Goal: Use online tool/utility: Utilize a website feature to perform a specific function

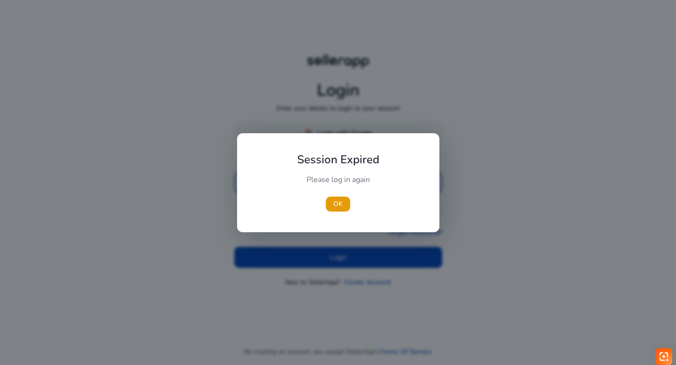
click at [330, 128] on div at bounding box center [338, 182] width 676 height 365
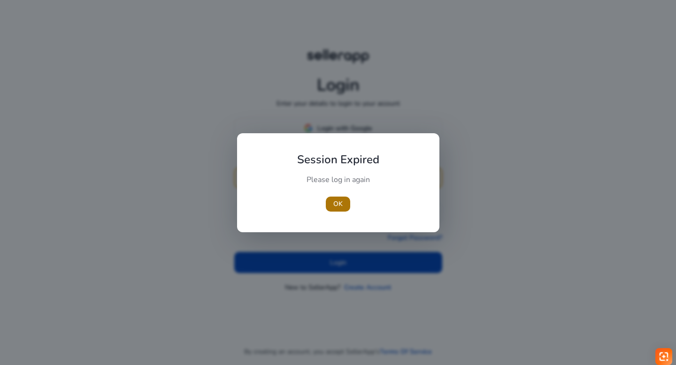
click at [338, 204] on span "OK" at bounding box center [337, 204] width 9 height 10
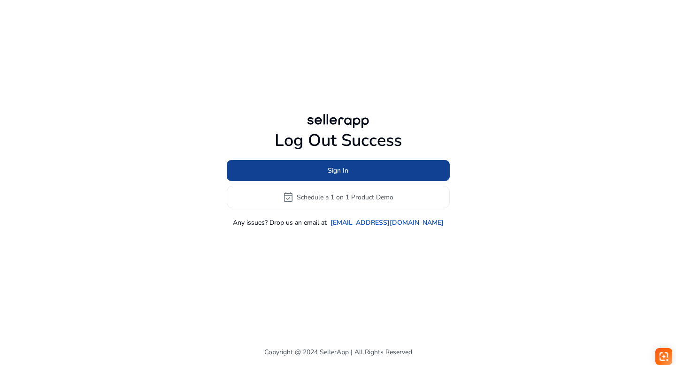
click at [328, 171] on span "Sign In" at bounding box center [338, 171] width 21 height 10
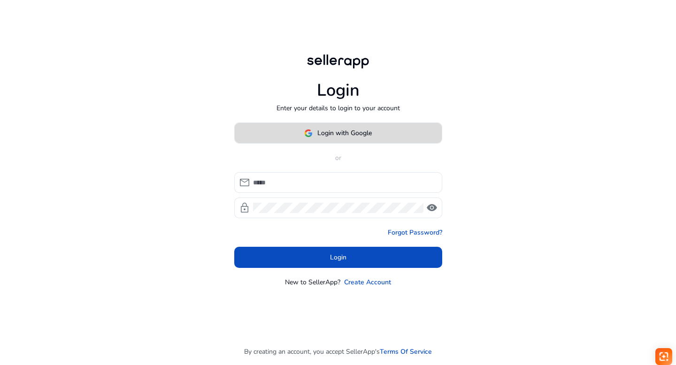
click at [330, 132] on span "Login with Google" at bounding box center [344, 133] width 54 height 10
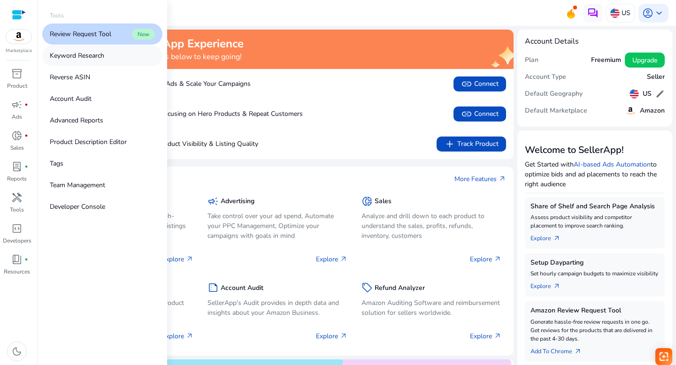
click at [76, 52] on p "Keyword Research" at bounding box center [77, 56] width 54 height 10
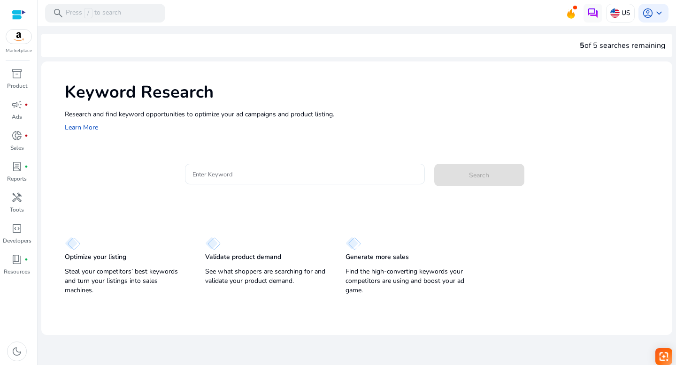
click at [250, 173] on input "Enter Keyword" at bounding box center [304, 174] width 225 height 10
click at [450, 174] on span at bounding box center [479, 175] width 90 height 23
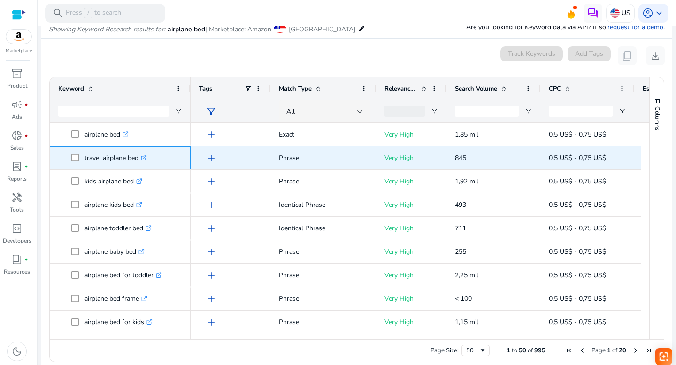
click at [146, 157] on icon at bounding box center [144, 156] width 3 height 3
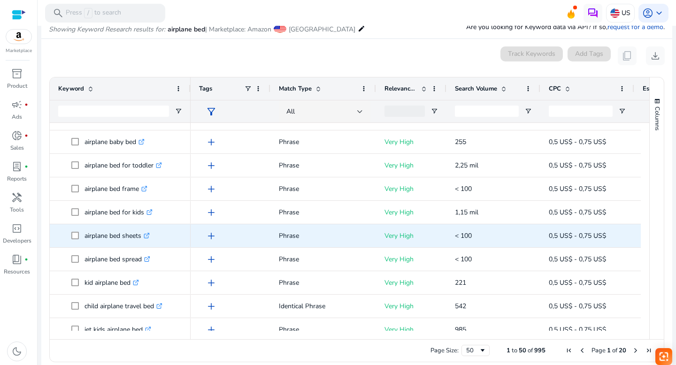
scroll to position [120, 0]
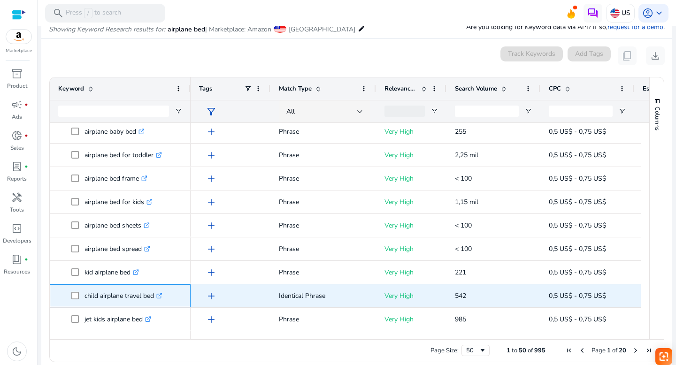
click at [162, 294] on icon at bounding box center [159, 296] width 5 height 5
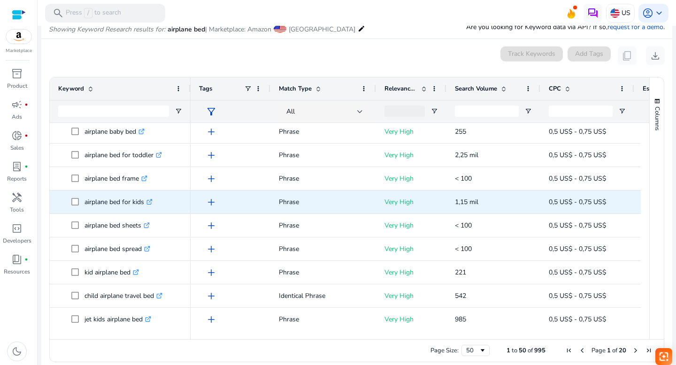
click at [149, 200] on icon ".st0{fill:#2c8af8}" at bounding box center [149, 202] width 6 height 6
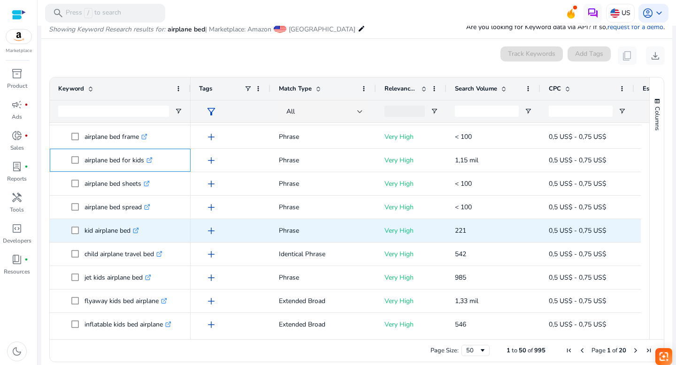
scroll to position [162, 0]
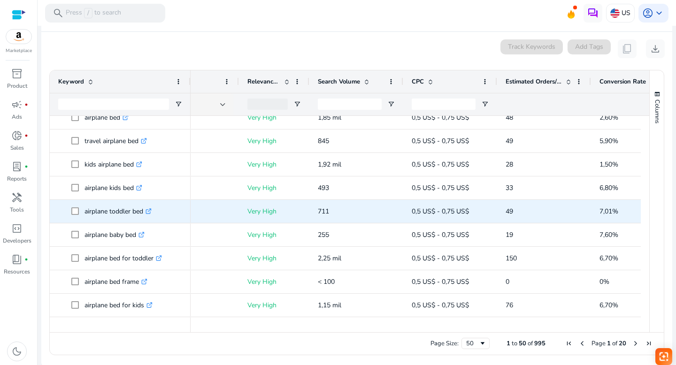
click at [152, 211] on icon ".st0{fill:#2c8af8}" at bounding box center [149, 211] width 6 height 6
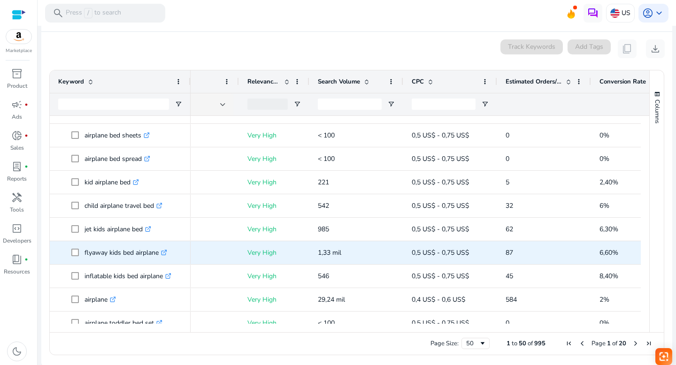
click at [166, 251] on icon ".st0{fill:#2c8af8}" at bounding box center [164, 253] width 6 height 6
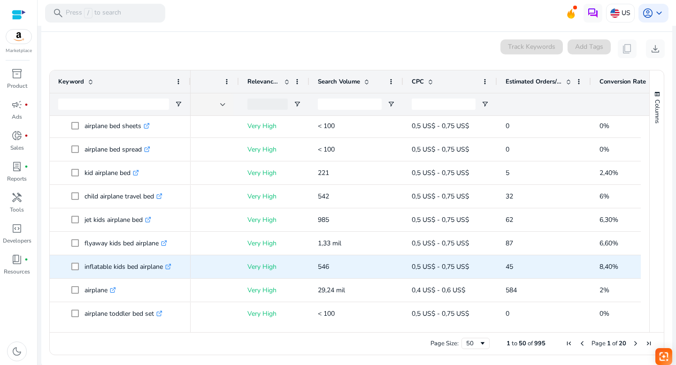
click at [170, 266] on icon ".st0{fill:#2c8af8}" at bounding box center [168, 267] width 6 height 6
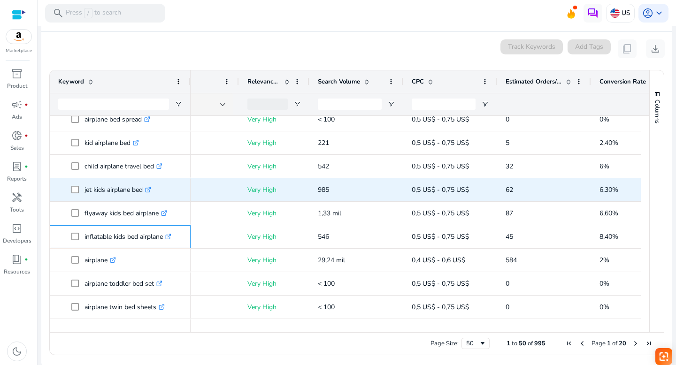
scroll to position [265, 0]
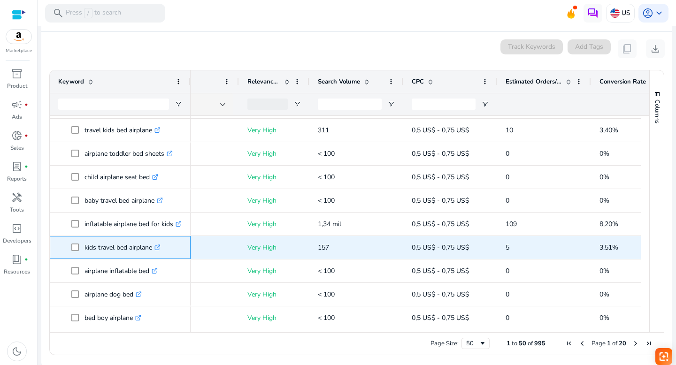
click at [160, 246] on icon ".st0{fill:#2c8af8}" at bounding box center [157, 248] width 6 height 6
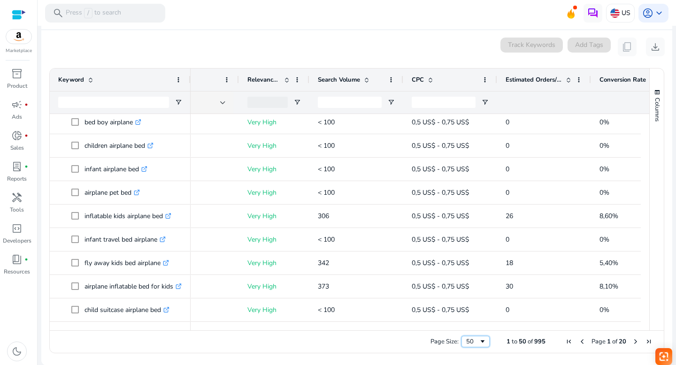
click at [473, 343] on div "50" at bounding box center [472, 342] width 13 height 8
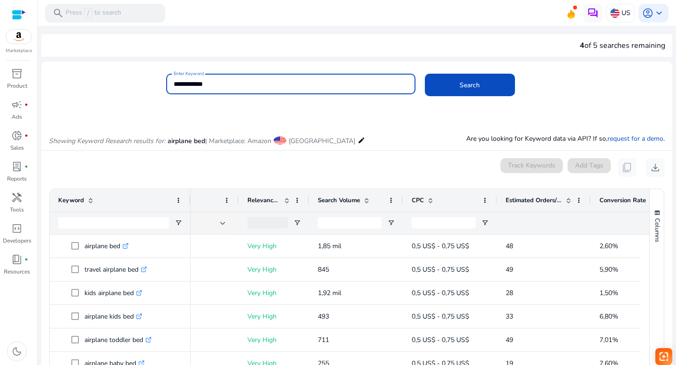
click at [238, 84] on input "**********" at bounding box center [291, 84] width 234 height 10
type input "**********"
click at [457, 83] on span at bounding box center [470, 85] width 90 height 23
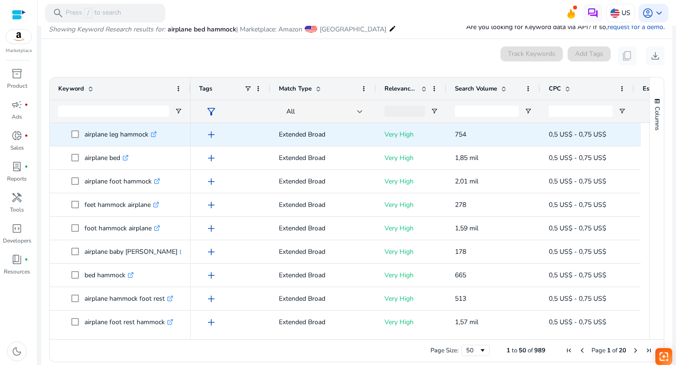
click at [155, 132] on icon ".st0{fill:#2c8af8}" at bounding box center [154, 134] width 6 height 6
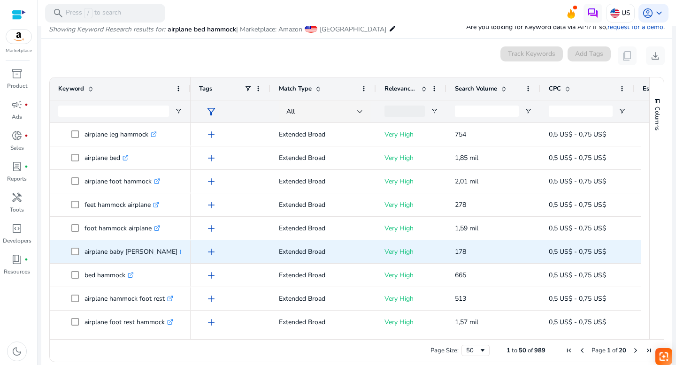
click at [180, 250] on icon at bounding box center [182, 252] width 5 height 5
